Goal: Obtain resource: Download file/media

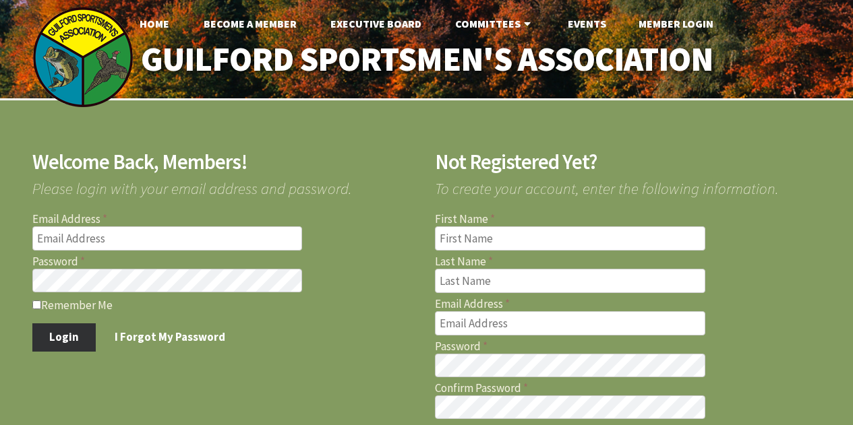
type input "[EMAIL_ADDRESS][DOMAIN_NAME]"
click at [60, 345] on button "Login" at bounding box center [64, 338] width 64 height 28
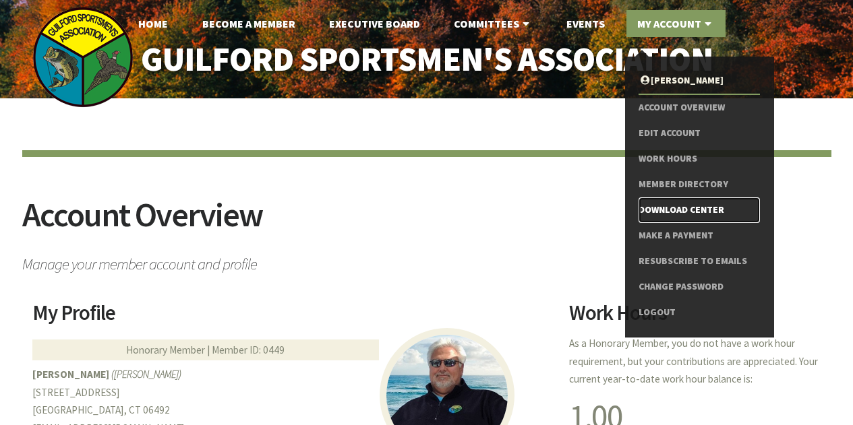
click at [678, 208] on link "Download Center" at bounding box center [699, 211] width 121 height 26
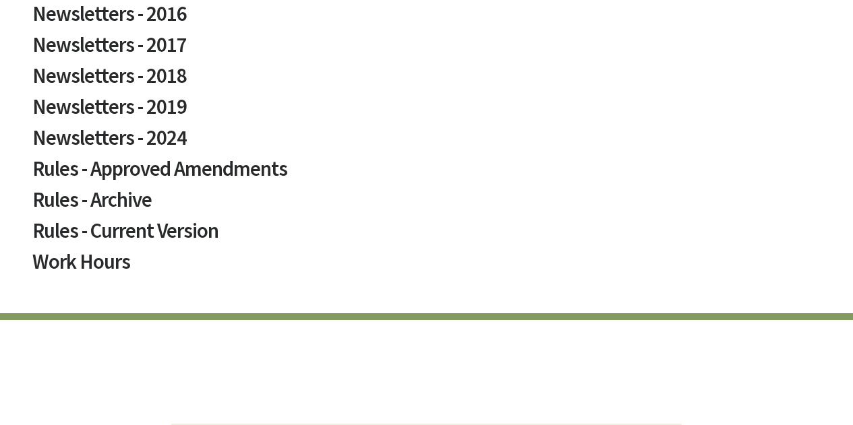
scroll to position [947, 0]
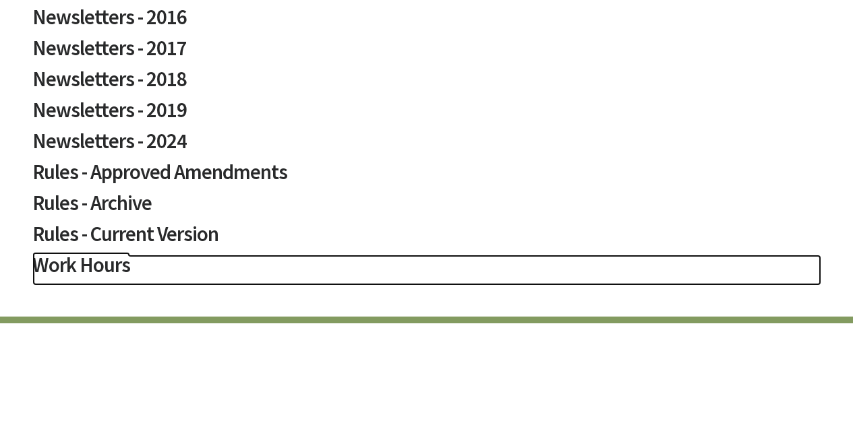
click at [75, 260] on h2 "Work Hours" at bounding box center [426, 270] width 789 height 31
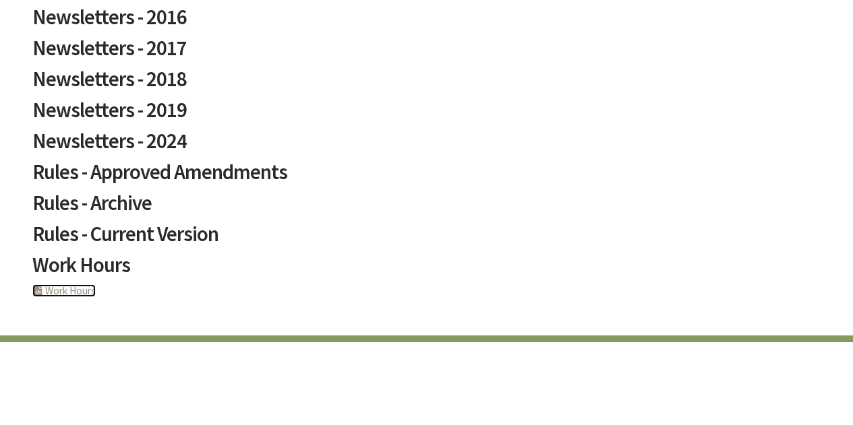
click at [57, 287] on link "PHP Program Work Hours" at bounding box center [63, 291] width 63 height 13
